Goal: Task Accomplishment & Management: Manage account settings

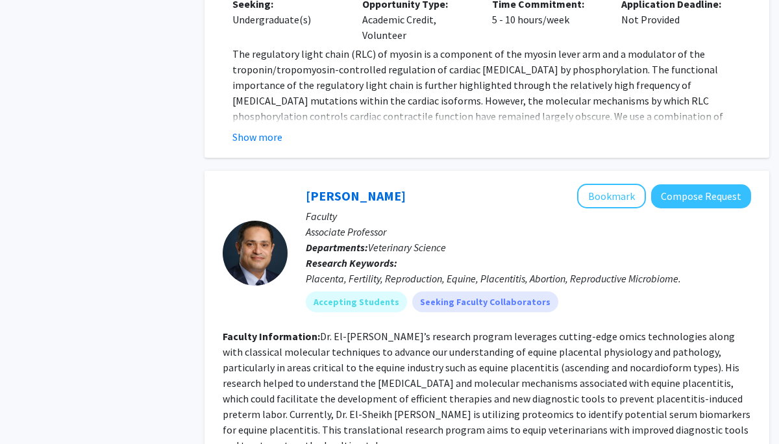
scroll to position [4861, 0]
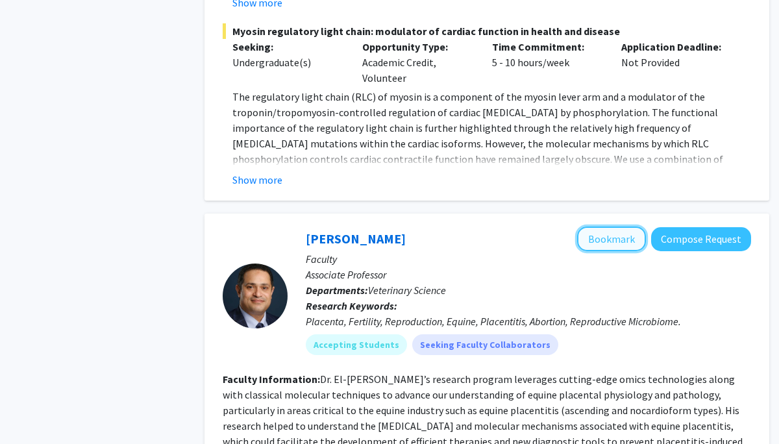
click at [599, 227] on button "Bookmark" at bounding box center [611, 239] width 69 height 25
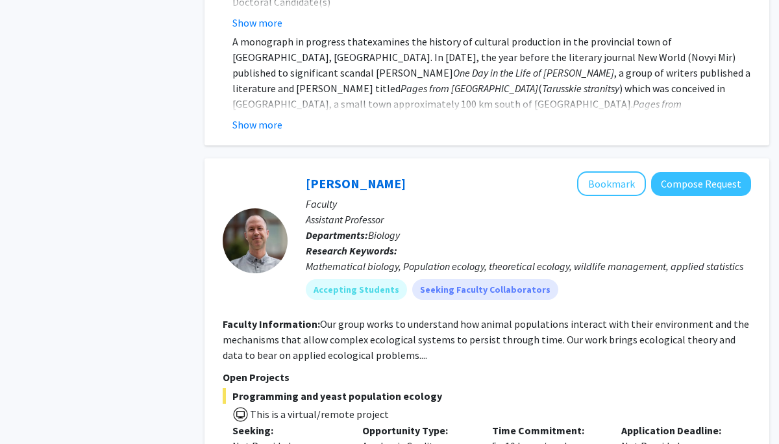
scroll to position [6661, 0]
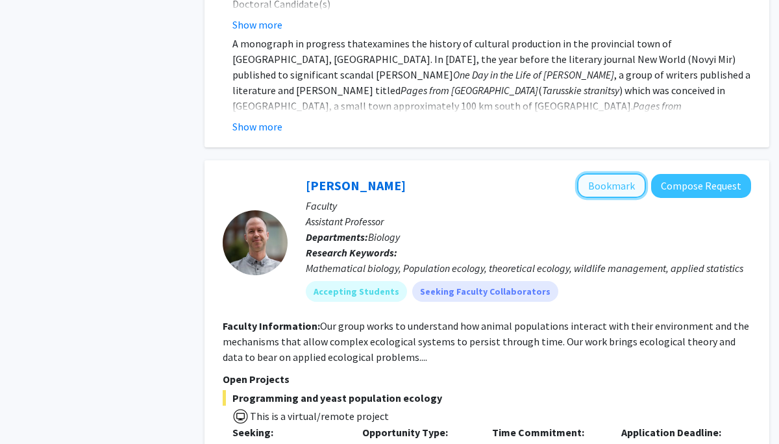
click at [601, 173] on button "Bookmark" at bounding box center [611, 185] width 69 height 25
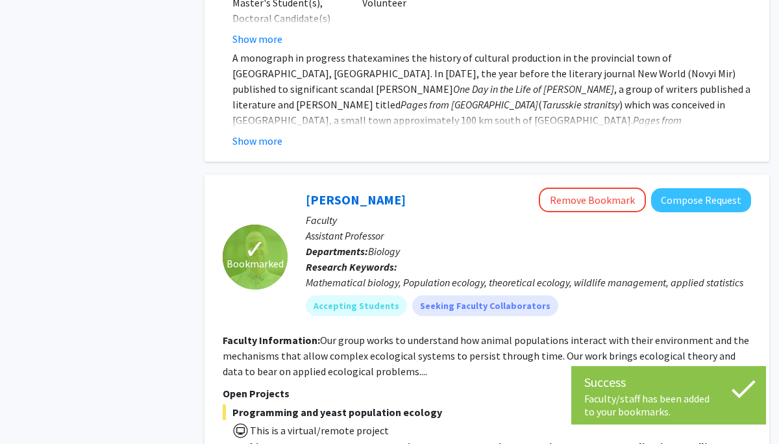
scroll to position [6932, 0]
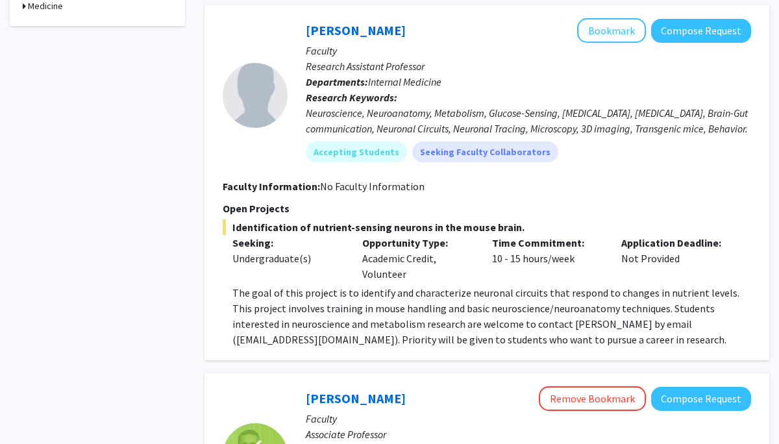
scroll to position [558, 0]
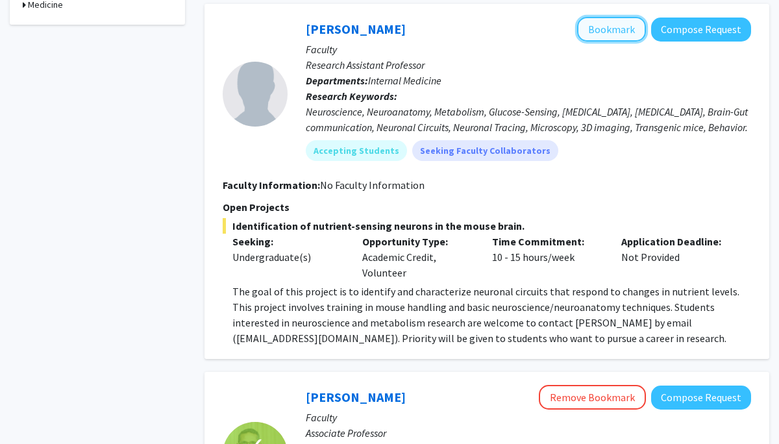
click at [601, 23] on button "Bookmark" at bounding box center [611, 29] width 69 height 25
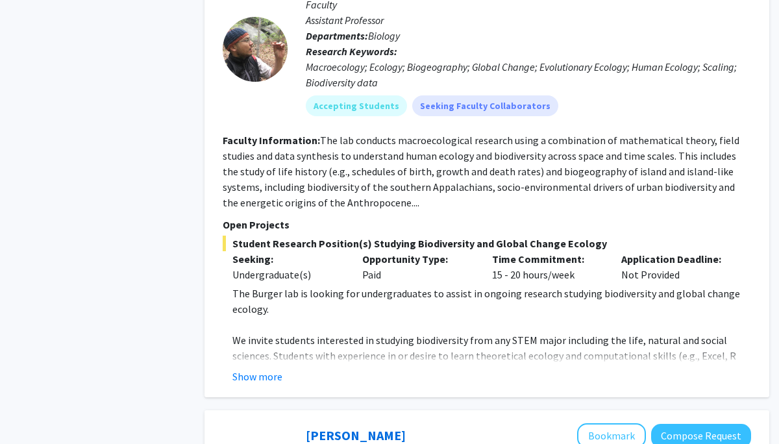
scroll to position [2777, 0]
click at [244, 368] on button "Show more" at bounding box center [258, 376] width 50 height 16
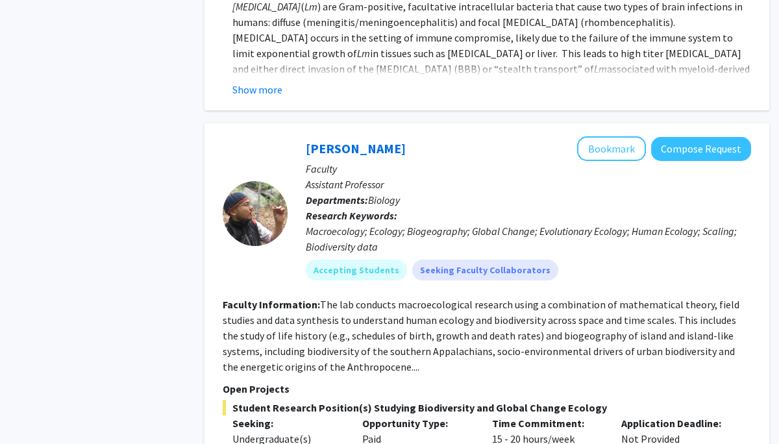
scroll to position [2607, 0]
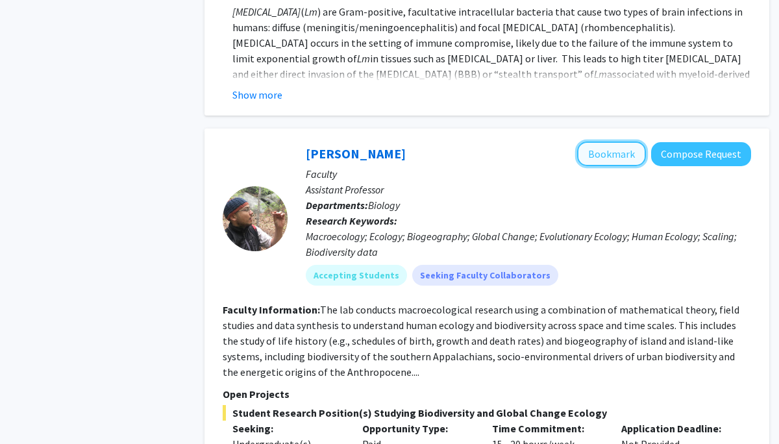
click at [607, 142] on button "Bookmark" at bounding box center [611, 154] width 69 height 25
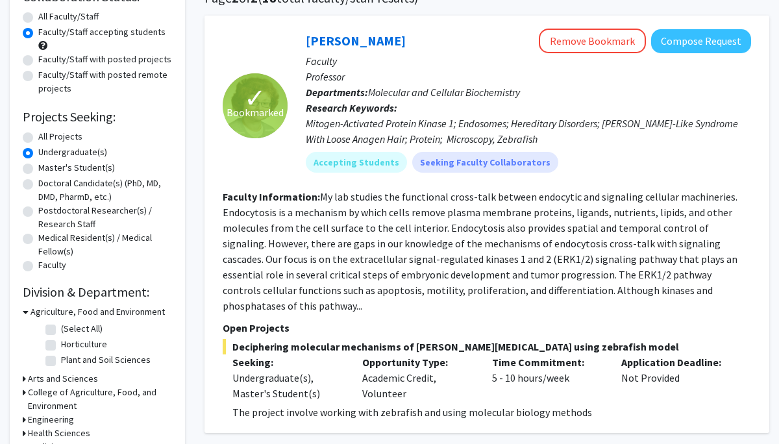
scroll to position [0, 0]
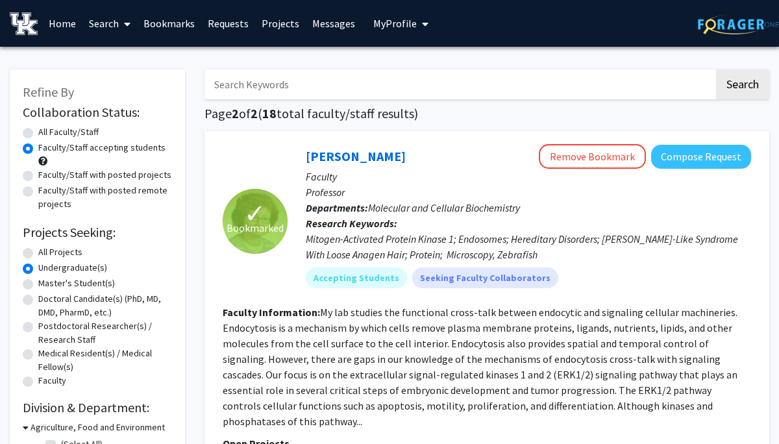
click at [167, 28] on link "Bookmarks" at bounding box center [169, 23] width 64 height 45
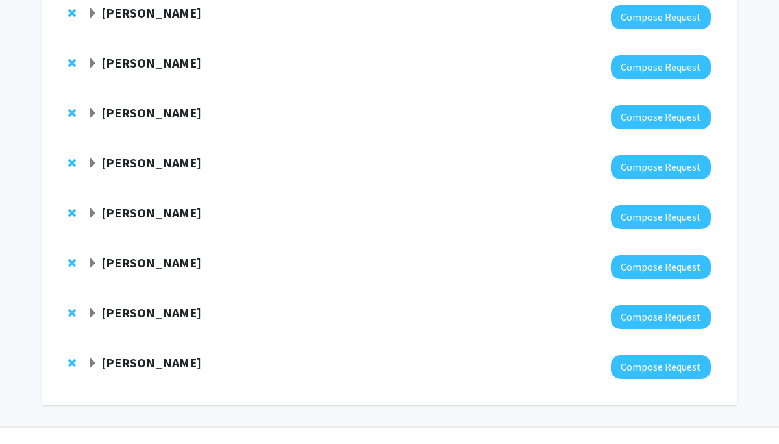
scroll to position [381, 0]
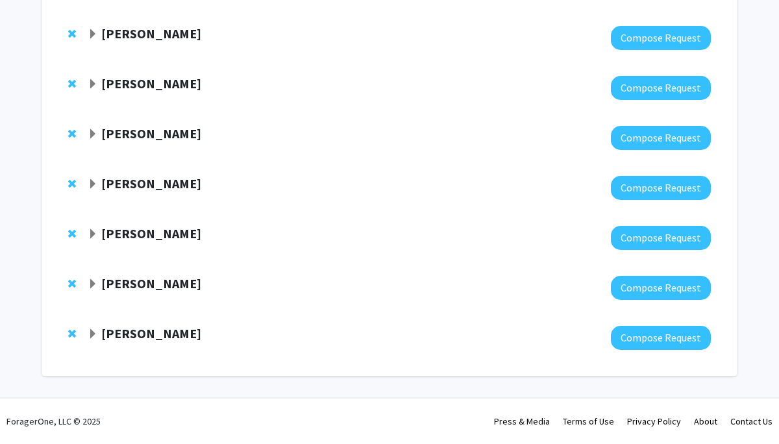
click at [184, 234] on div "[PERSON_NAME]" at bounding box center [228, 234] width 281 height 16
click at [88, 235] on span "Expand Jake Ferguson Bookmark" at bounding box center [93, 234] width 10 height 10
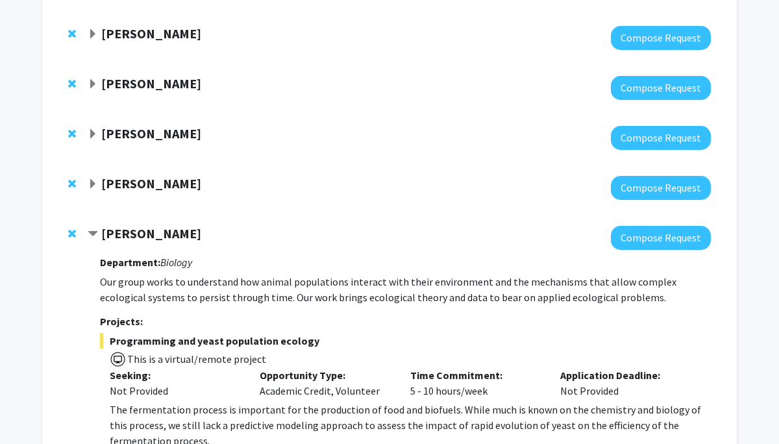
click at [88, 234] on span "Contract Jake Ferguson Bookmark" at bounding box center [93, 234] width 10 height 10
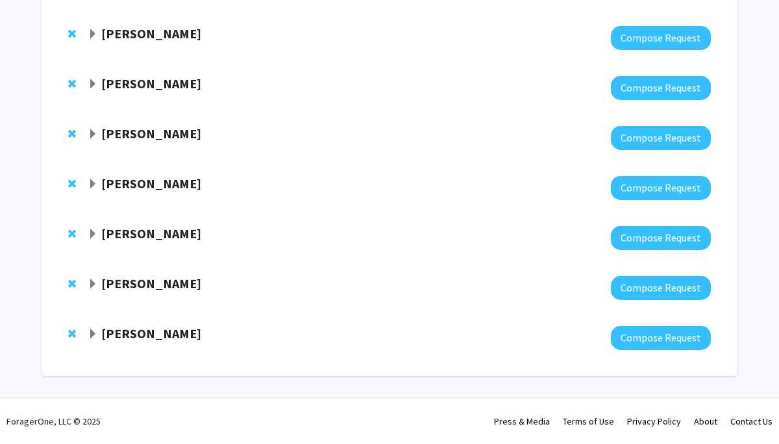
click at [93, 179] on span "Expand Hossam El-Sheikh Ali Bookmark" at bounding box center [93, 184] width 10 height 10
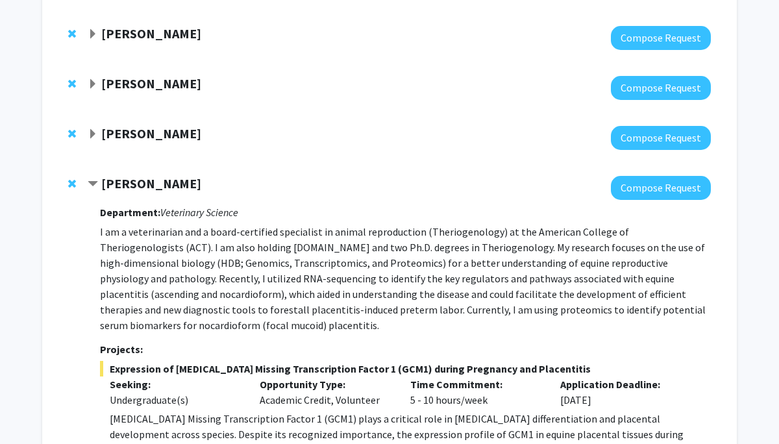
click at [101, 184] on strong "[PERSON_NAME]" at bounding box center [151, 183] width 100 height 16
